Goal: Task Accomplishment & Management: Manage account settings

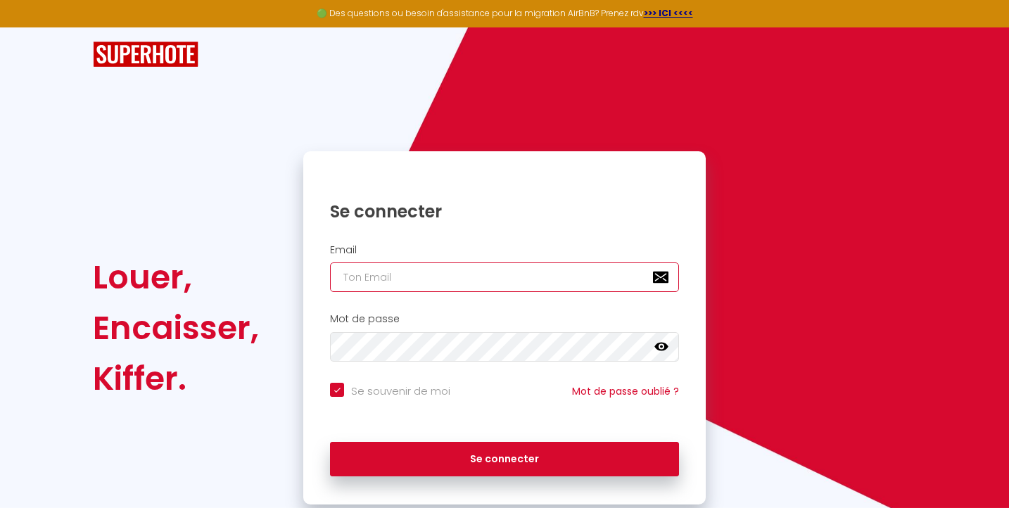
click at [426, 279] on input "email" at bounding box center [504, 277] width 349 height 30
type input "[PERSON_NAME][EMAIL_ADDRESS][DOMAIN_NAME]"
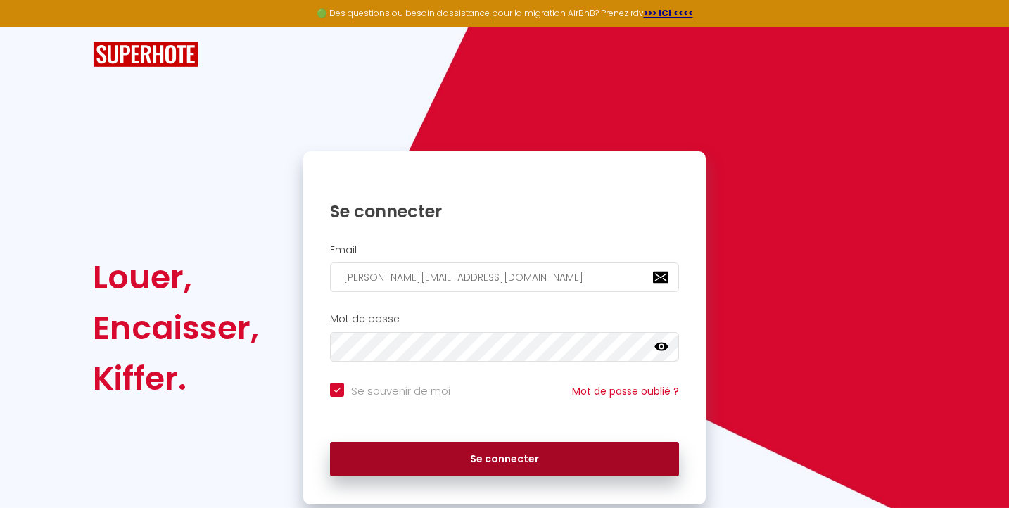
click at [481, 454] on button "Se connecter" at bounding box center [504, 459] width 349 height 35
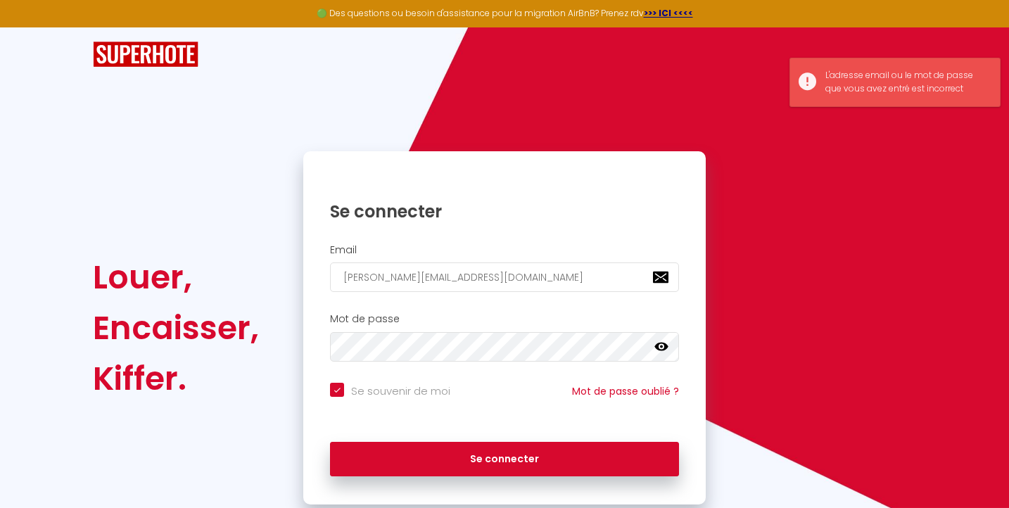
click at [664, 343] on icon at bounding box center [661, 347] width 14 height 8
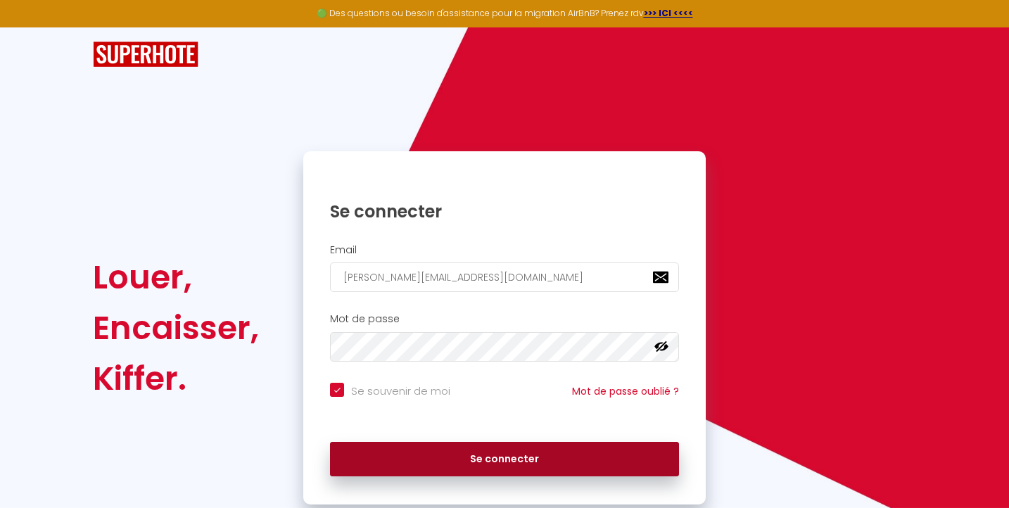
click at [485, 459] on button "Se connecter" at bounding box center [504, 459] width 349 height 35
click at [413, 460] on button "Se connecter" at bounding box center [504, 459] width 349 height 35
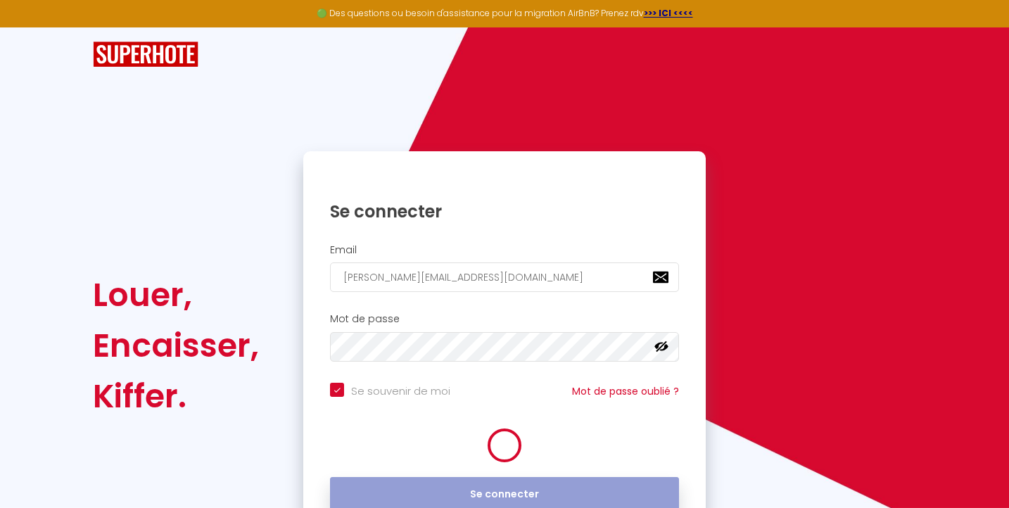
checkbox input "true"
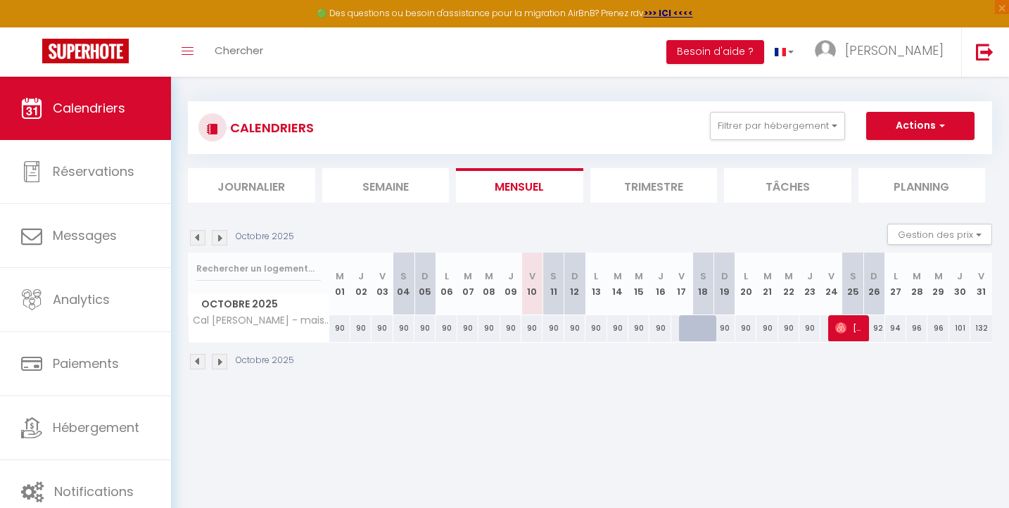
scroll to position [4, 0]
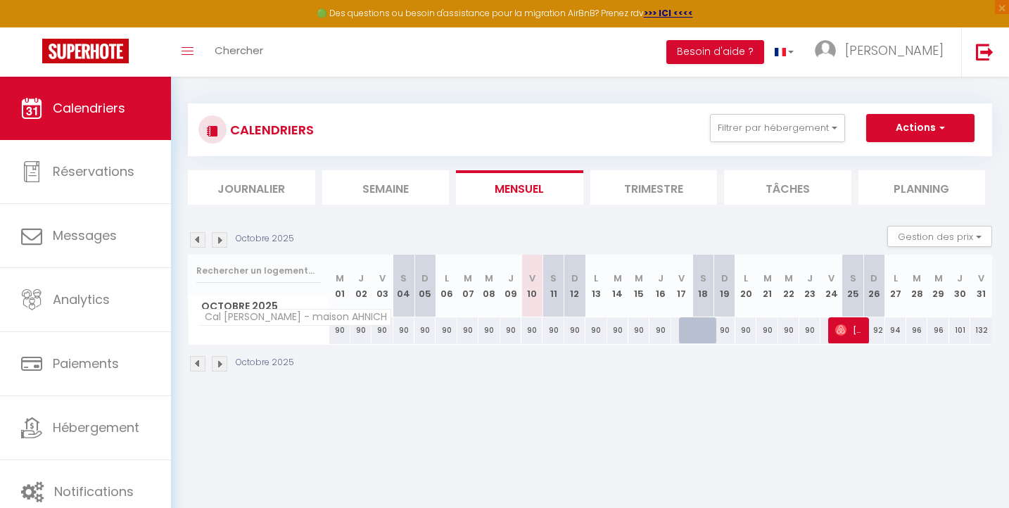
click at [256, 318] on span "Cal [PERSON_NAME] - maison AHNICH" at bounding box center [295, 317] width 192 height 17
click at [224, 244] on img at bounding box center [219, 239] width 15 height 15
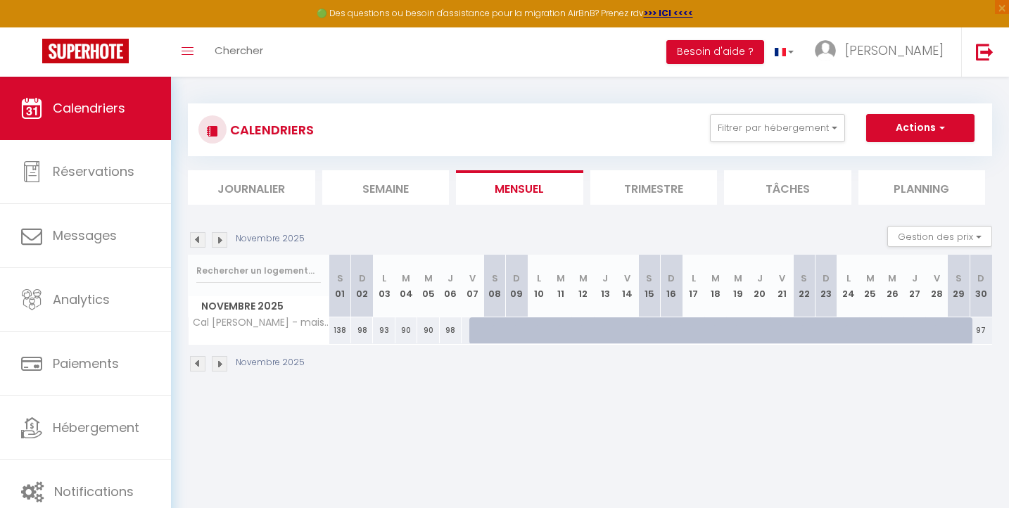
click at [224, 244] on img at bounding box center [219, 239] width 15 height 15
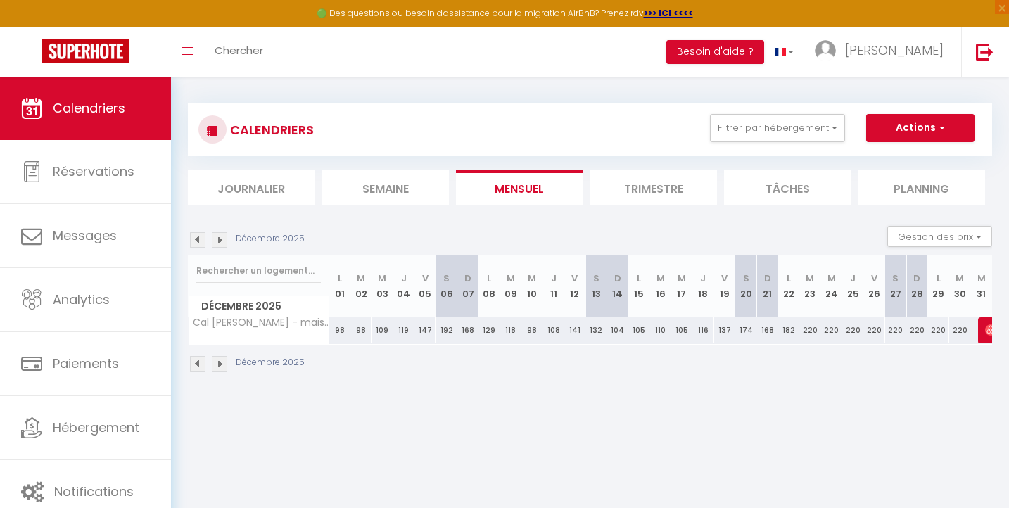
scroll to position [0, 0]
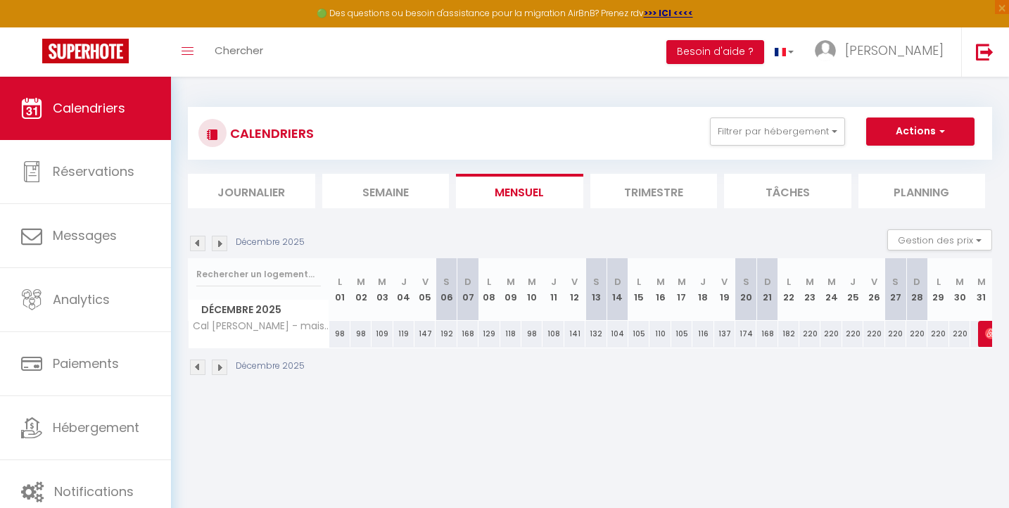
click at [220, 244] on img at bounding box center [219, 243] width 15 height 15
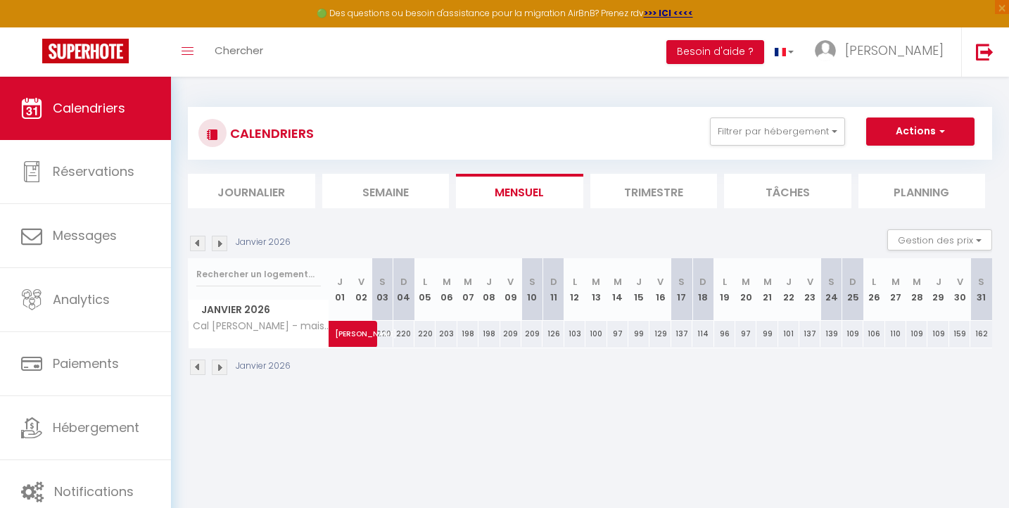
click at [198, 242] on img at bounding box center [197, 243] width 15 height 15
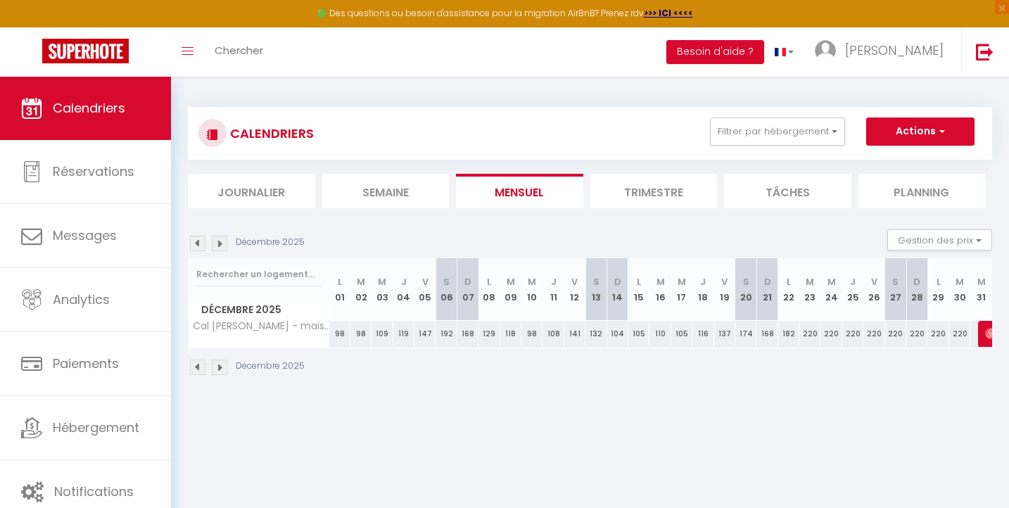
click at [218, 239] on img at bounding box center [219, 243] width 15 height 15
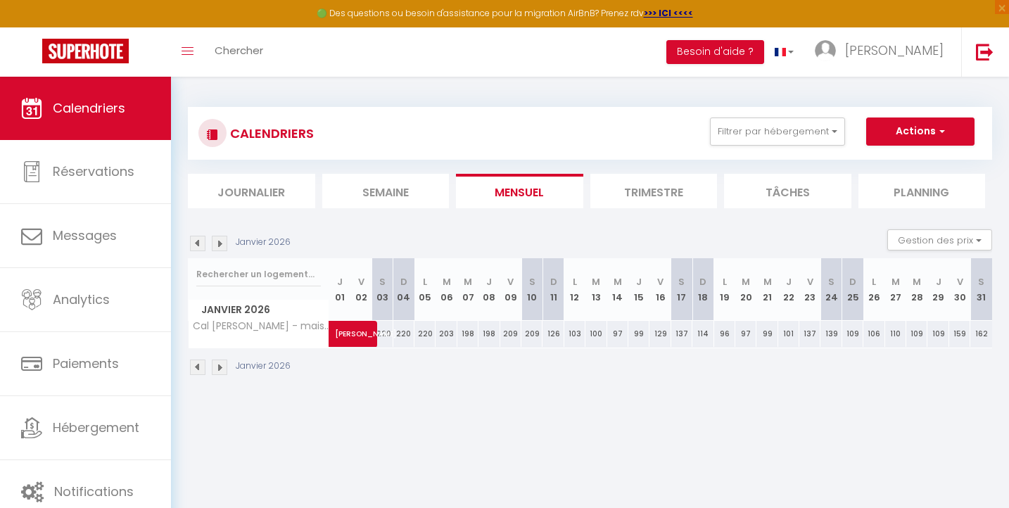
click at [199, 245] on img at bounding box center [197, 243] width 15 height 15
